Goal: Information Seeking & Learning: Learn about a topic

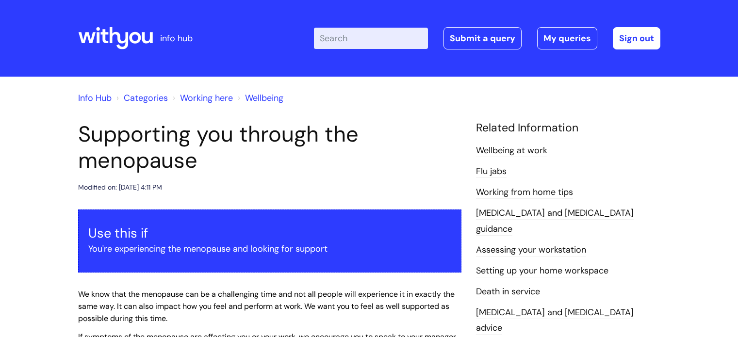
scroll to position [408, 0]
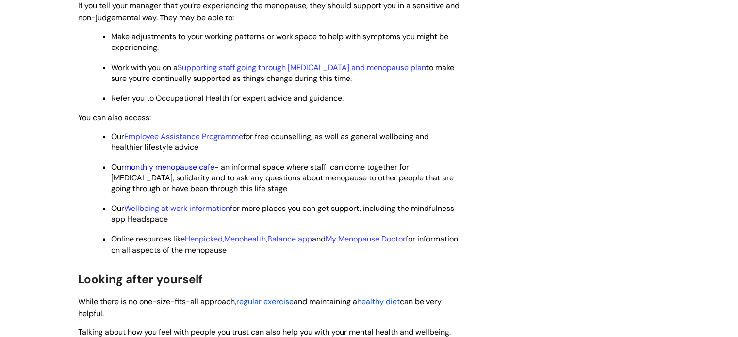
click at [175, 164] on link "monthly menopause cafe" at bounding box center [169, 167] width 90 height 10
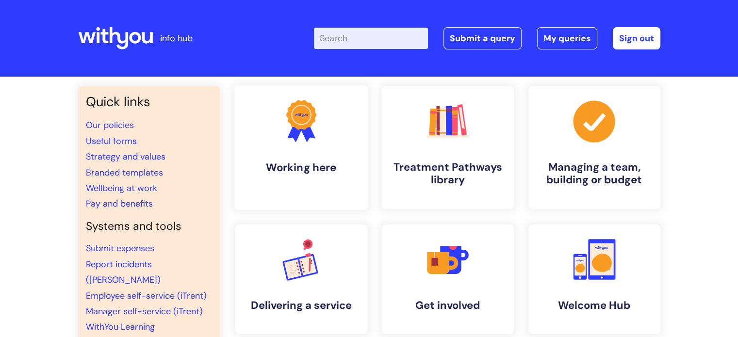
click at [319, 135] on icon ".cls-1{fill:#f89b22;}.cls-1,.cls-2,.cls-3{stroke-width:0px;}.cls-2{fill:#2d3cff…" at bounding box center [301, 121] width 48 height 48
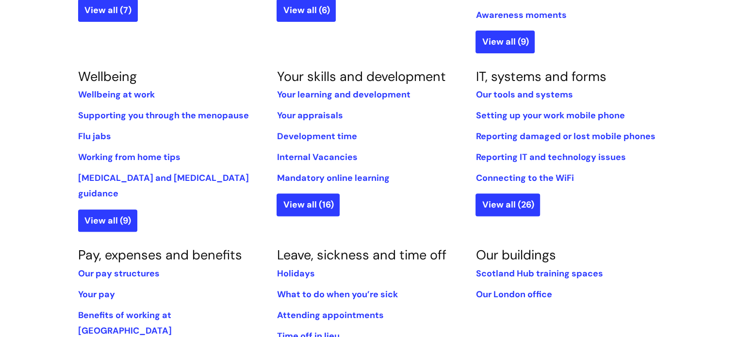
scroll to position [388, 0]
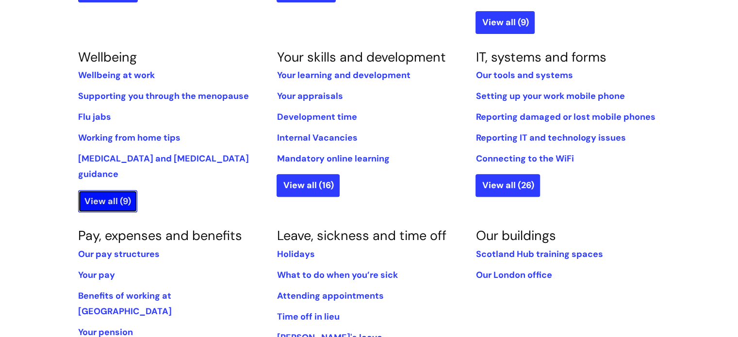
click at [95, 190] on link "View all (9)" at bounding box center [107, 201] width 59 height 22
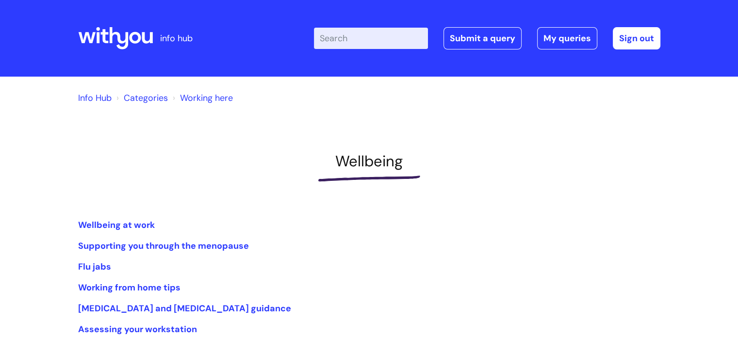
click at [265, 115] on div "Info Hub Categories Working here" at bounding box center [369, 103] width 597 height 35
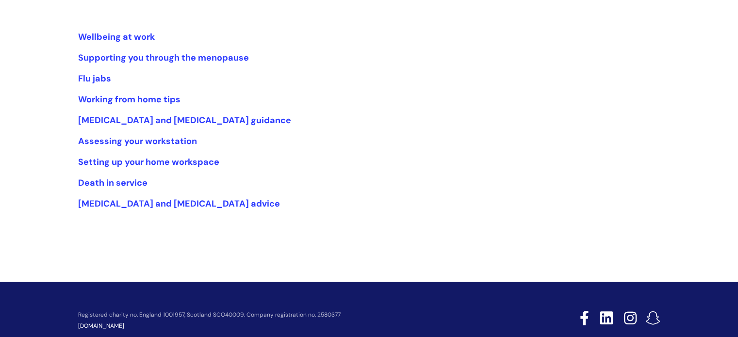
scroll to position [187, 0]
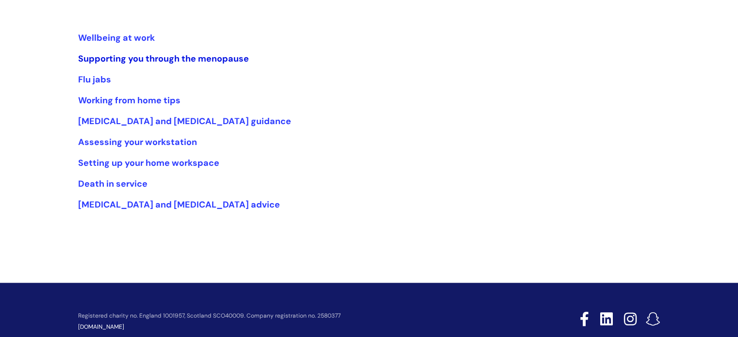
click at [205, 60] on link "Supporting you through the menopause" at bounding box center [163, 59] width 171 height 12
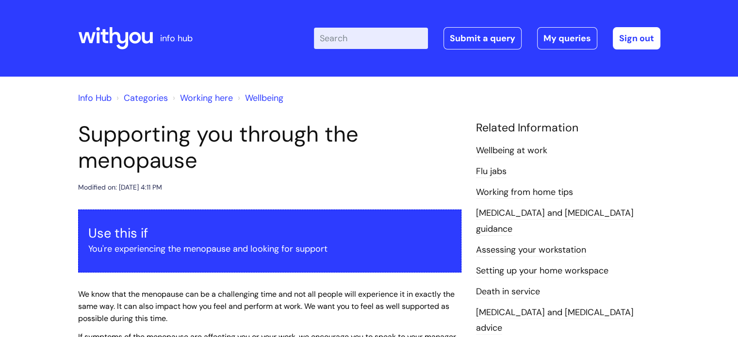
click at [342, 155] on h1 "Supporting you through the menopause" at bounding box center [269, 147] width 383 height 52
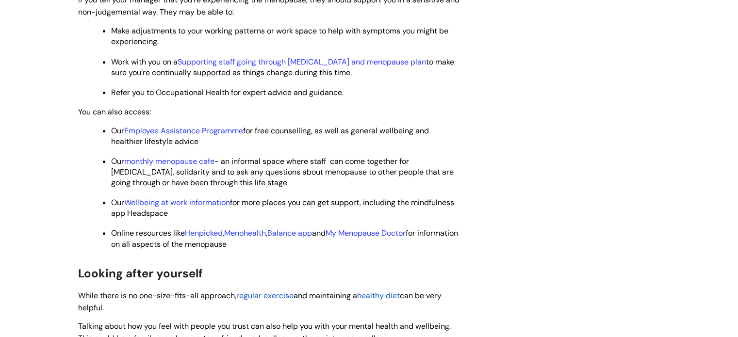
scroll to position [446, 0]
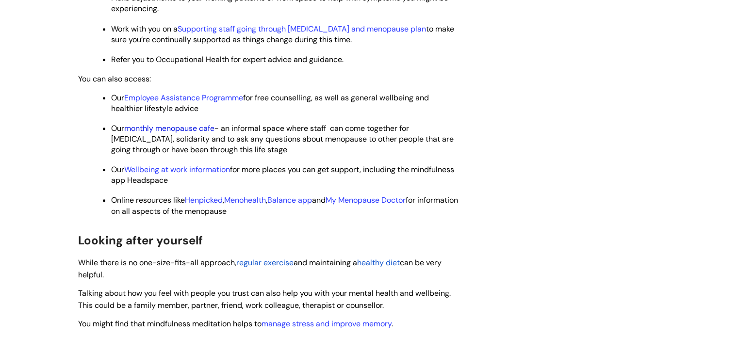
click at [191, 131] on link "monthly menopause cafe" at bounding box center [169, 128] width 90 height 10
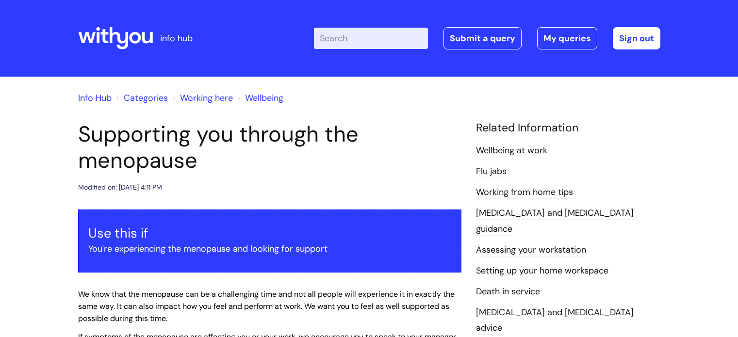
scroll to position [446, 0]
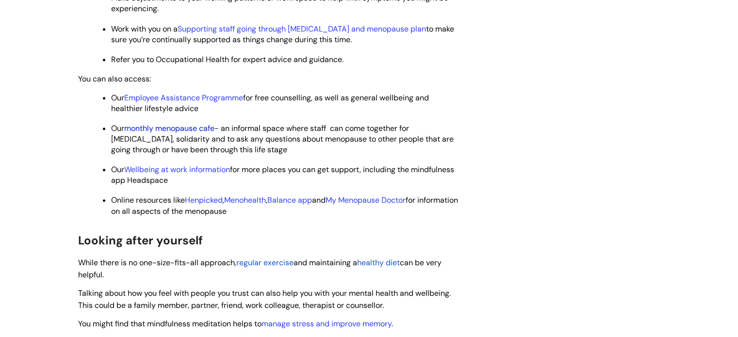
click at [147, 131] on link "monthly menopause cafe" at bounding box center [169, 128] width 90 height 10
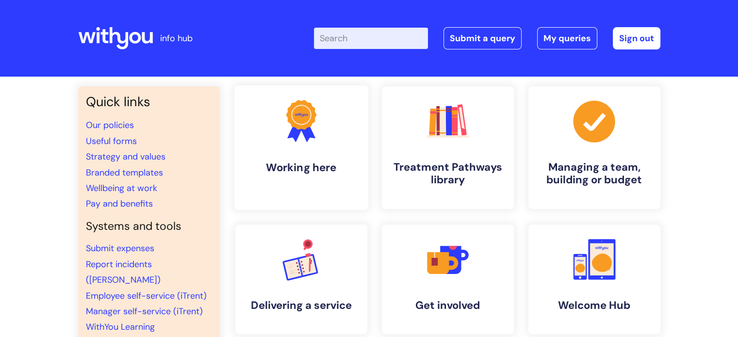
click at [299, 151] on link ".cls-1{fill:#f89b22;}.cls-1,.cls-2,.cls-3{stroke-width:0px;}.cls-2{fill:#2d3cff…" at bounding box center [301, 147] width 134 height 125
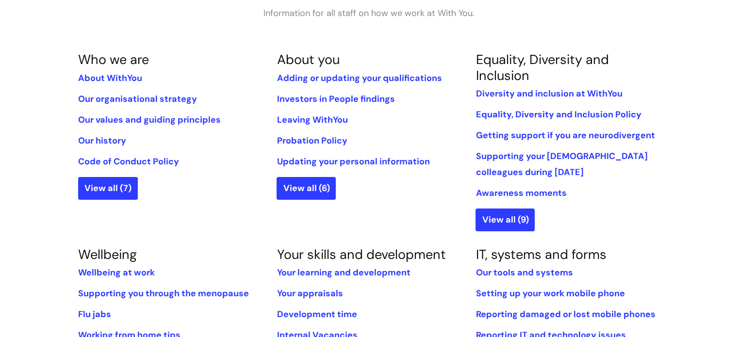
scroll to position [194, 0]
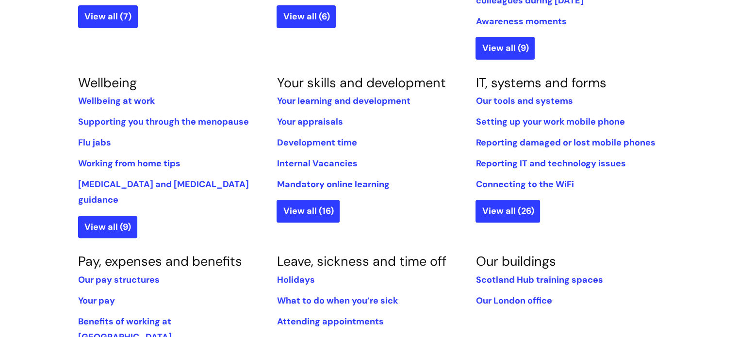
scroll to position [369, 0]
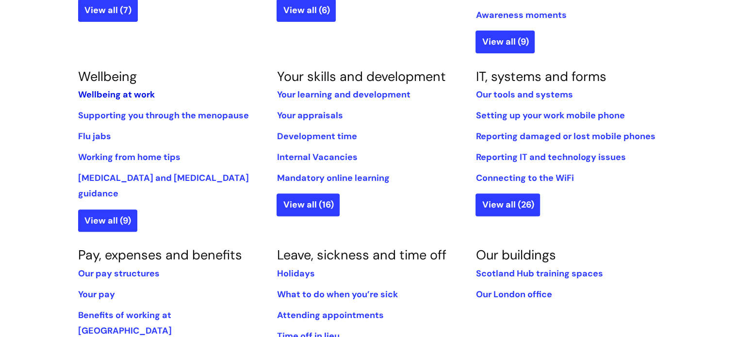
click at [94, 98] on link "Wellbeing at work" at bounding box center [116, 95] width 77 height 12
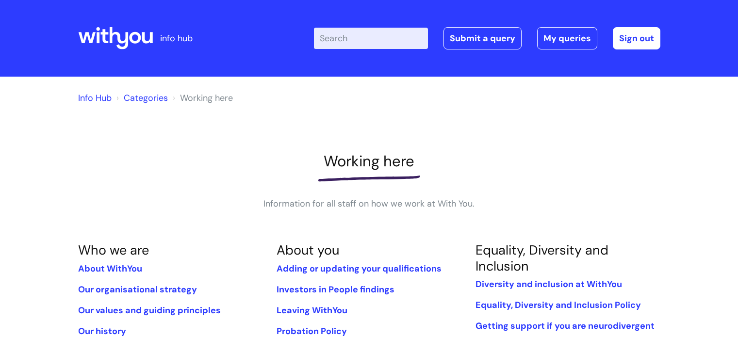
scroll to position [363, 0]
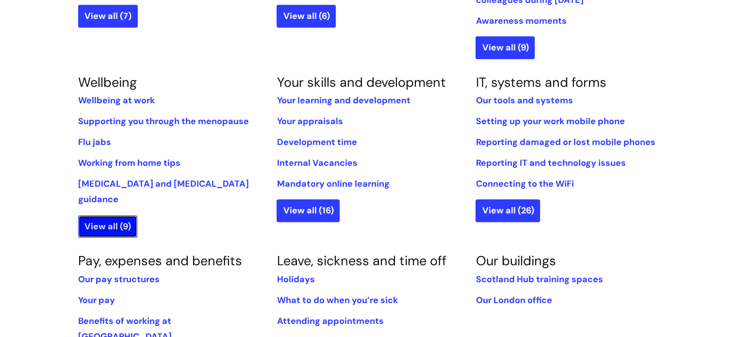
click at [97, 215] on link "View all (9)" at bounding box center [107, 226] width 59 height 22
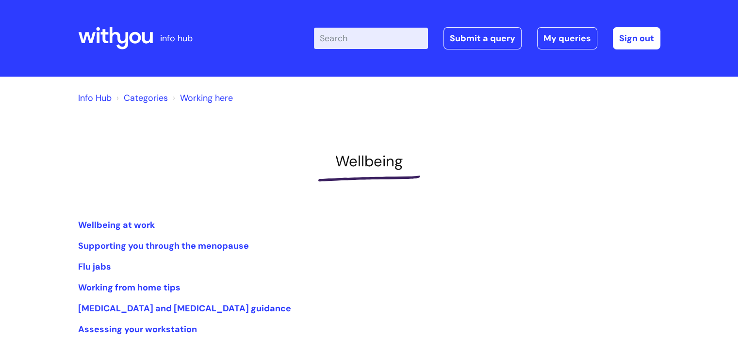
click at [39, 189] on div "Info Hub Categories Working here Wellbeing Wellbeing at work Supporting you thr…" at bounding box center [369, 259] width 738 height 364
click at [94, 243] on link "Supporting you through the menopause" at bounding box center [163, 246] width 171 height 12
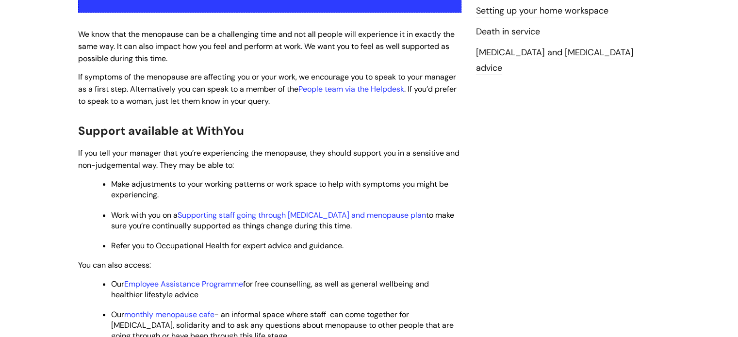
scroll to position [330, 0]
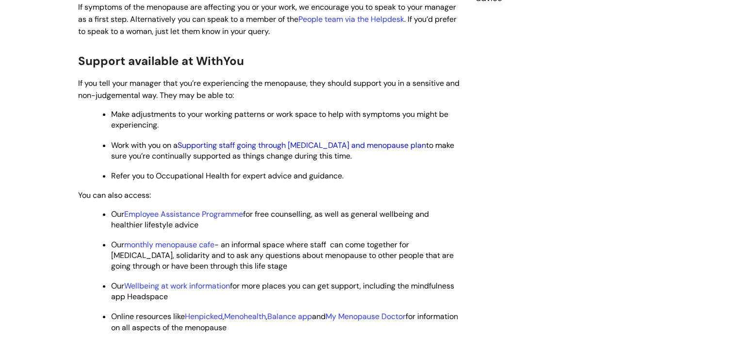
click at [280, 147] on link "Supporting staff going through [MEDICAL_DATA] and menopause plan" at bounding box center [302, 145] width 248 height 10
click at [52, 269] on div "Info Hub Categories Working here Wellbeing Supporting you through the menopause…" at bounding box center [369, 167] width 738 height 840
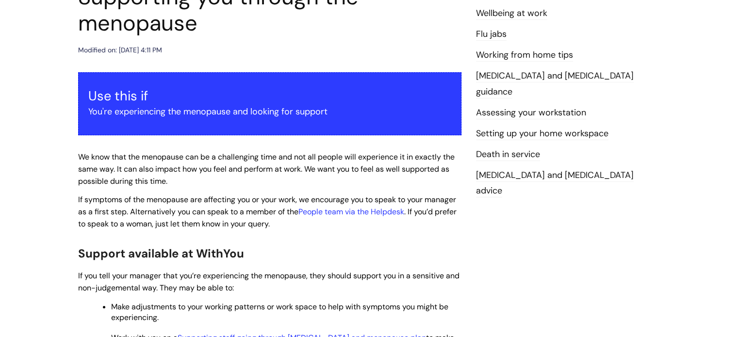
scroll to position [136, 0]
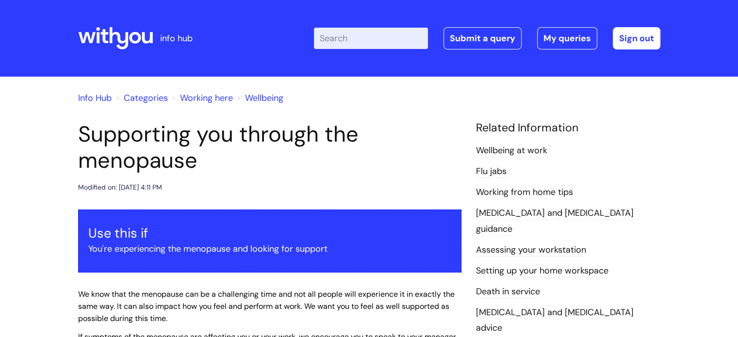
click at [317, 190] on div "Modified on: [DATE] 4:11 PM" at bounding box center [269, 187] width 383 height 12
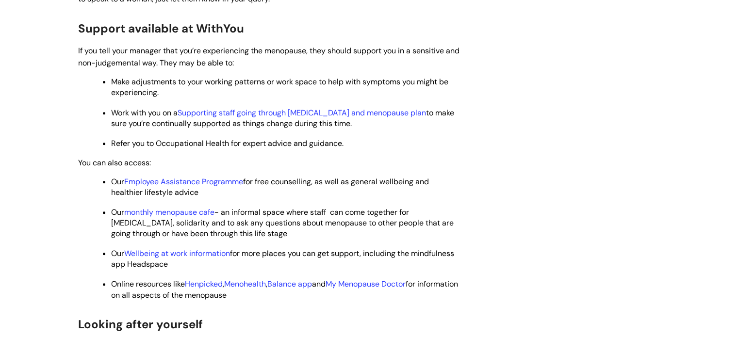
scroll to position [427, 0]
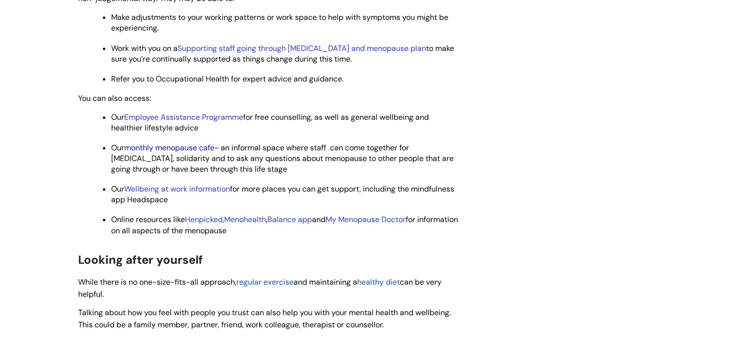
click at [196, 148] on link "monthly menopause cafe" at bounding box center [169, 148] width 90 height 10
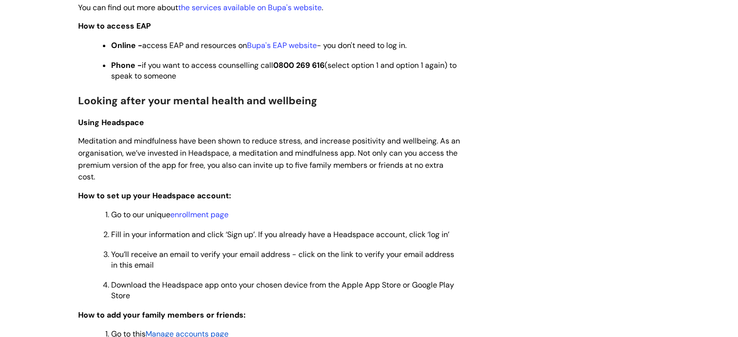
scroll to position [679, 0]
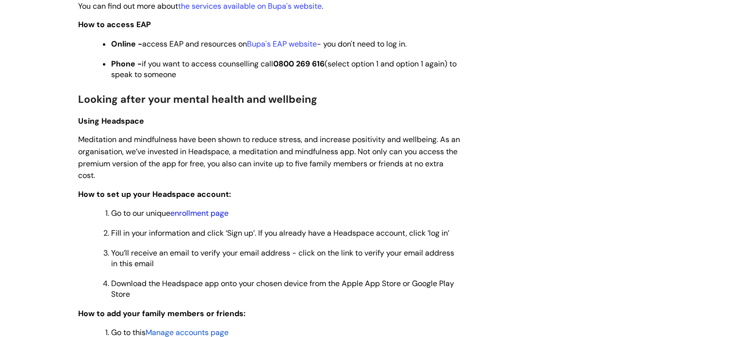
click at [189, 218] on link "enrollment page" at bounding box center [199, 213] width 58 height 10
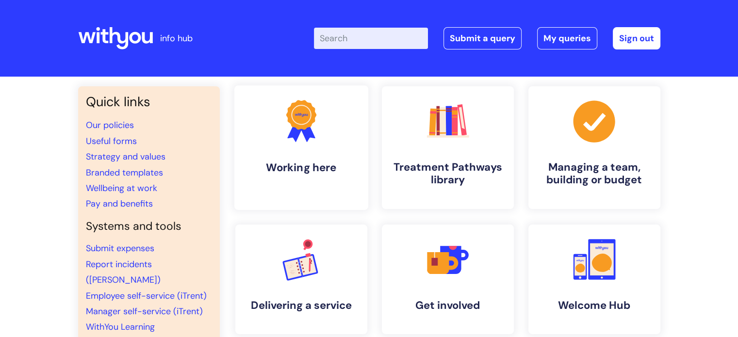
click at [305, 164] on h4 "Working here" at bounding box center [301, 167] width 118 height 13
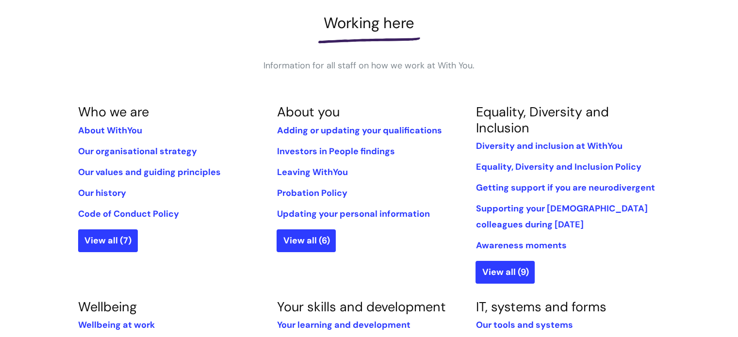
scroll to position [140, 0]
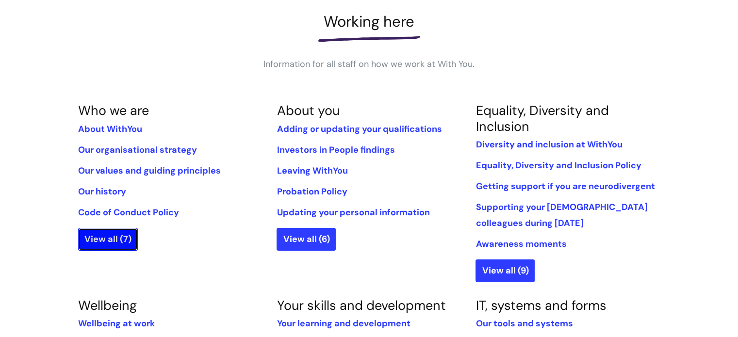
click at [104, 246] on link "View all (7)" at bounding box center [108, 239] width 60 height 22
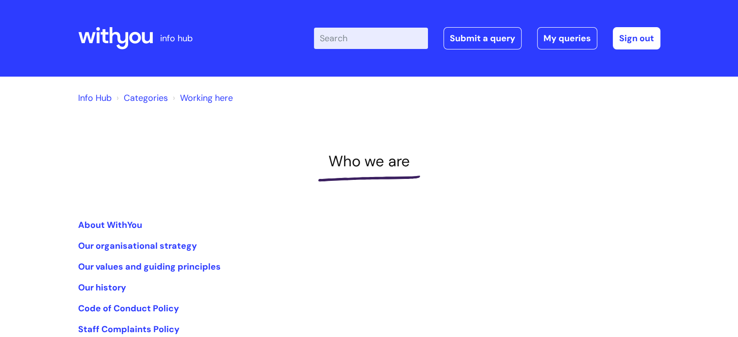
click at [42, 200] on div "Info Hub Categories Working here Who we are About WithYou Our organisational st…" at bounding box center [369, 238] width 738 height 323
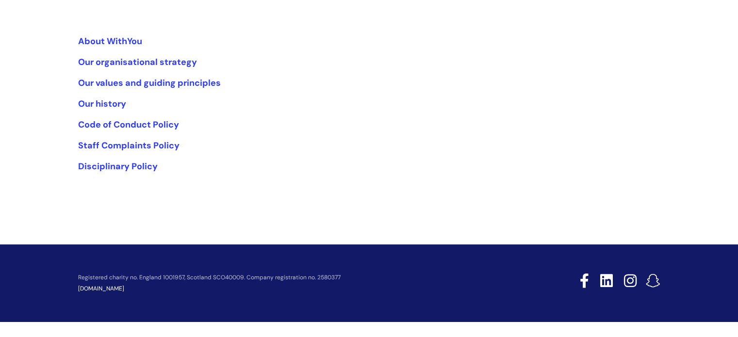
scroll to position [184, 0]
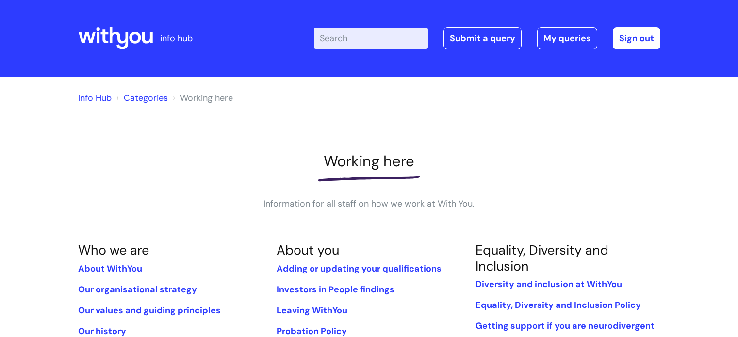
scroll to position [140, 0]
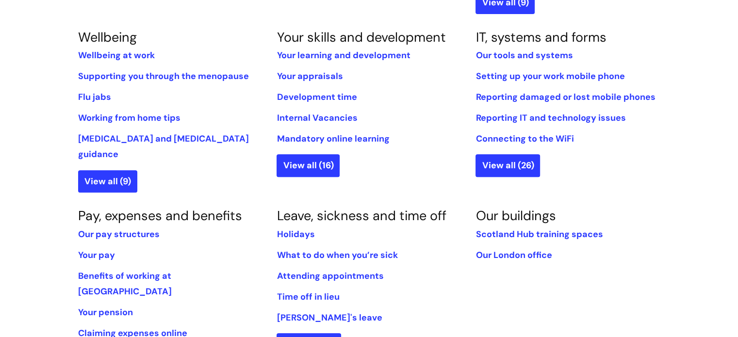
scroll to position [411, 0]
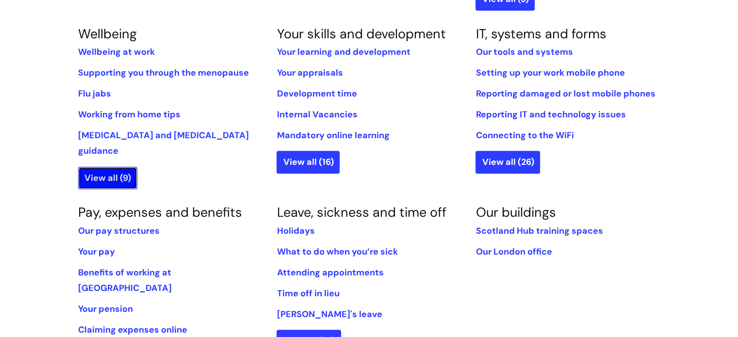
click at [93, 167] on link "View all (9)" at bounding box center [107, 178] width 59 height 22
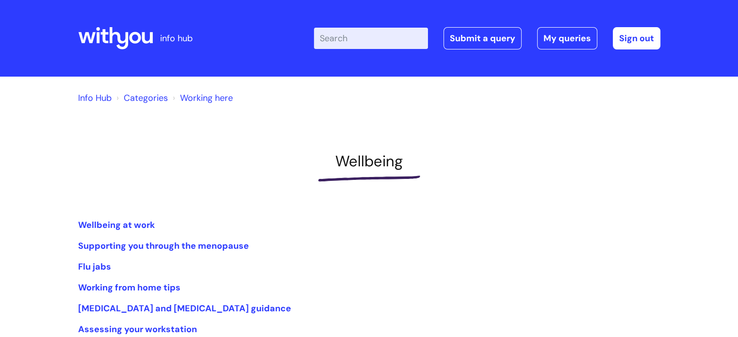
click at [27, 180] on div "Info Hub Categories Working here Wellbeing Wellbeing at work Supporting you thr…" at bounding box center [369, 259] width 738 height 364
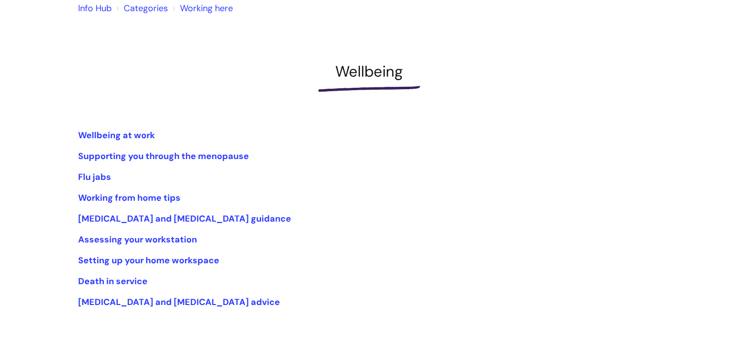
scroll to position [97, 0]
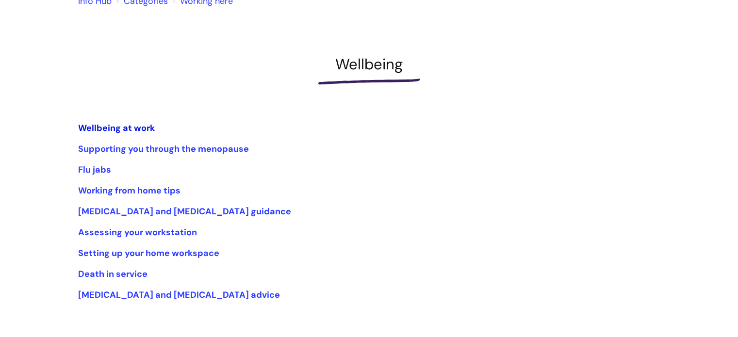
click at [101, 129] on link "Wellbeing at work" at bounding box center [116, 128] width 77 height 12
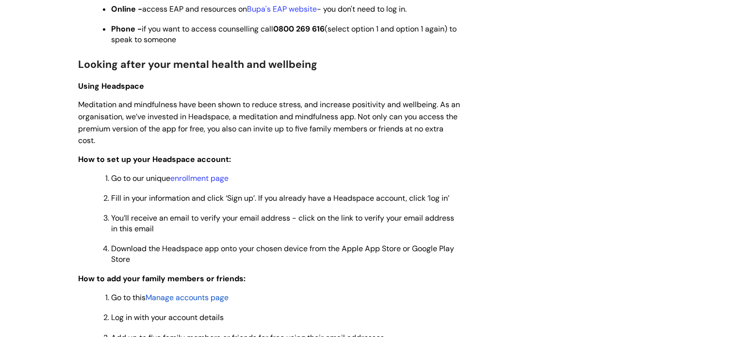
scroll to position [738, 0]
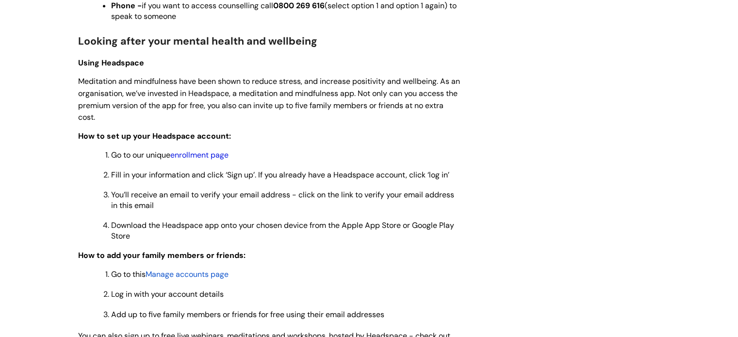
click at [204, 159] on link "enrollment page" at bounding box center [199, 155] width 58 height 10
